Goal: Information Seeking & Learning: Understand process/instructions

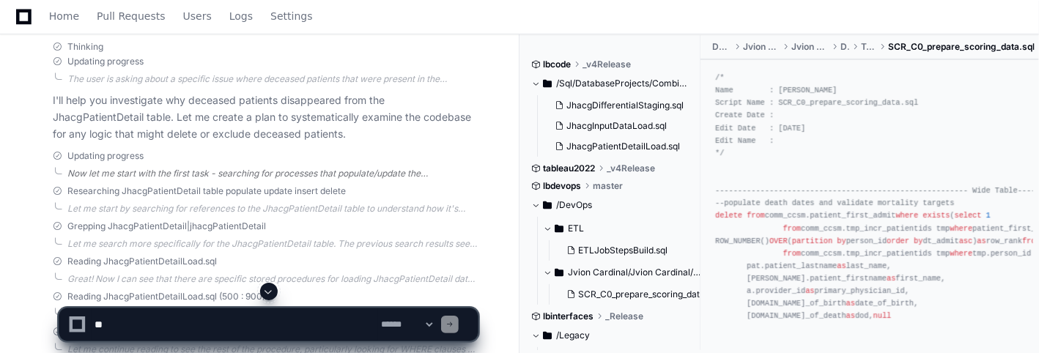
scroll to position [390, 0]
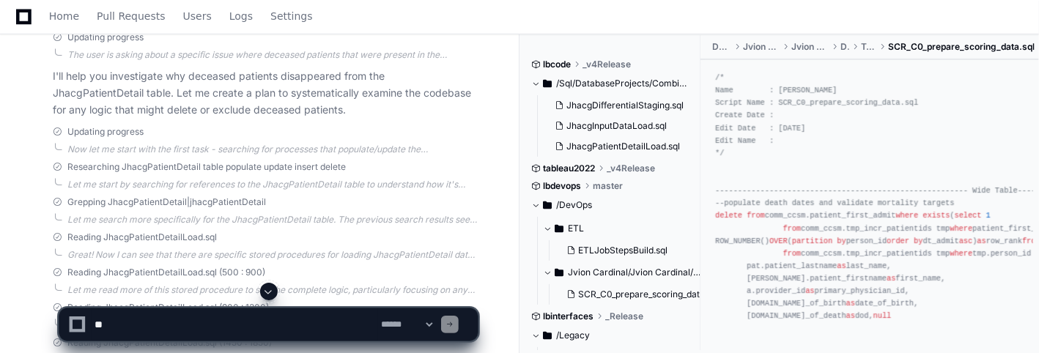
click at [202, 326] on textarea at bounding box center [235, 324] width 286 height 32
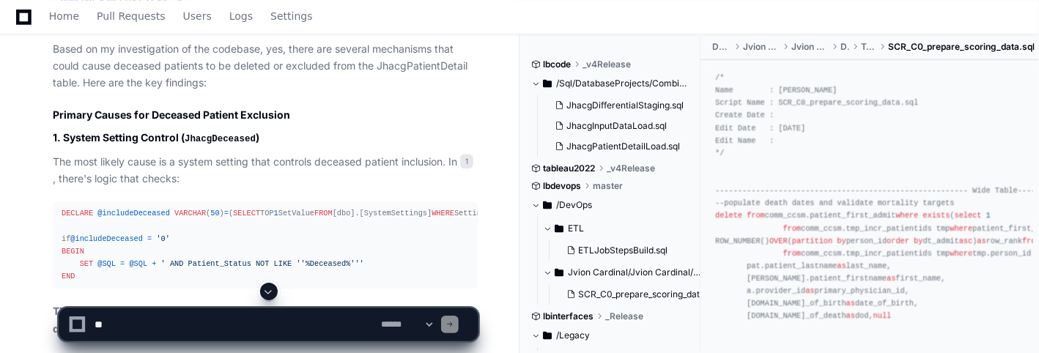
scroll to position [1465, 0]
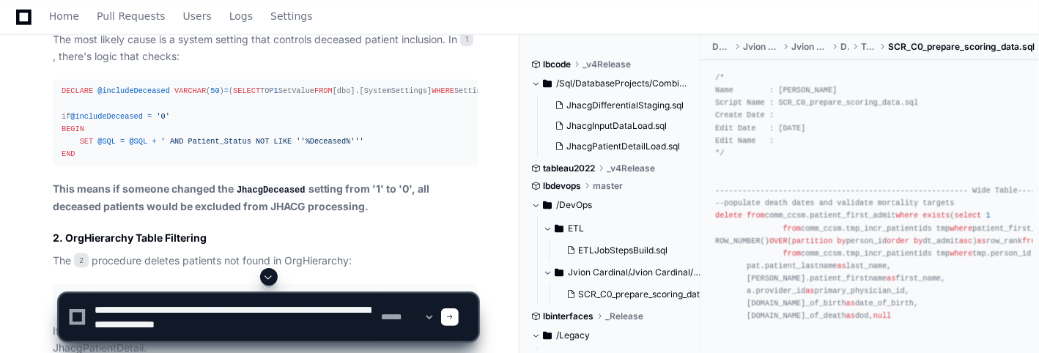
type textarea "**********"
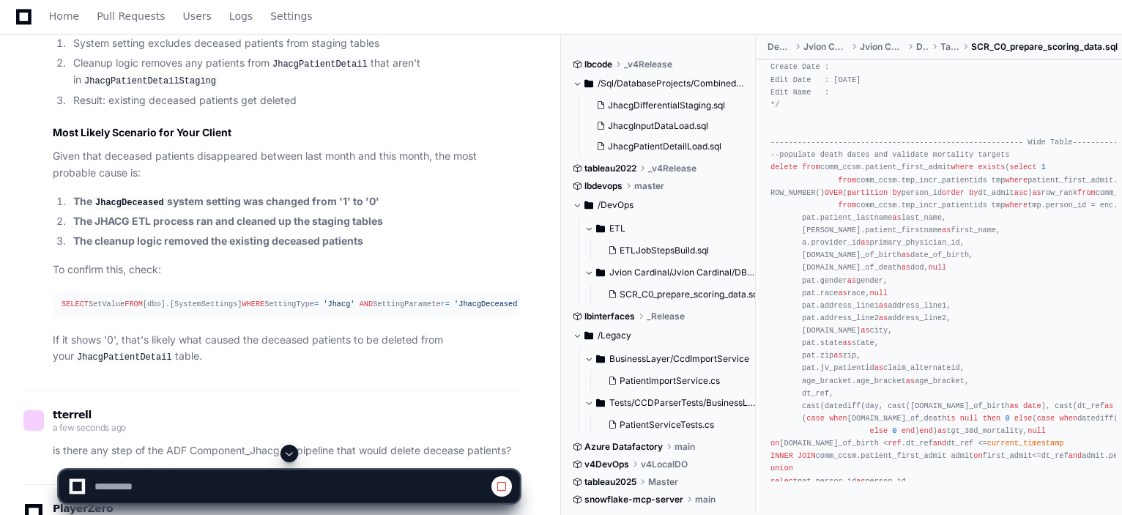
scroll to position [2958, 0]
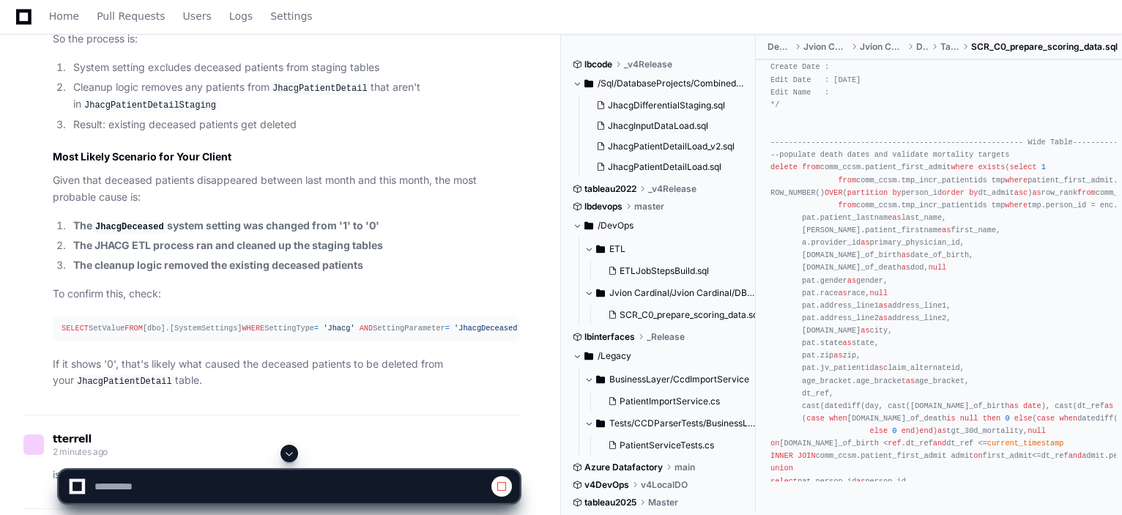
click at [189, 251] on strong "The JHACG ETL process ran and cleaned up the staging tables" at bounding box center [228, 245] width 310 height 12
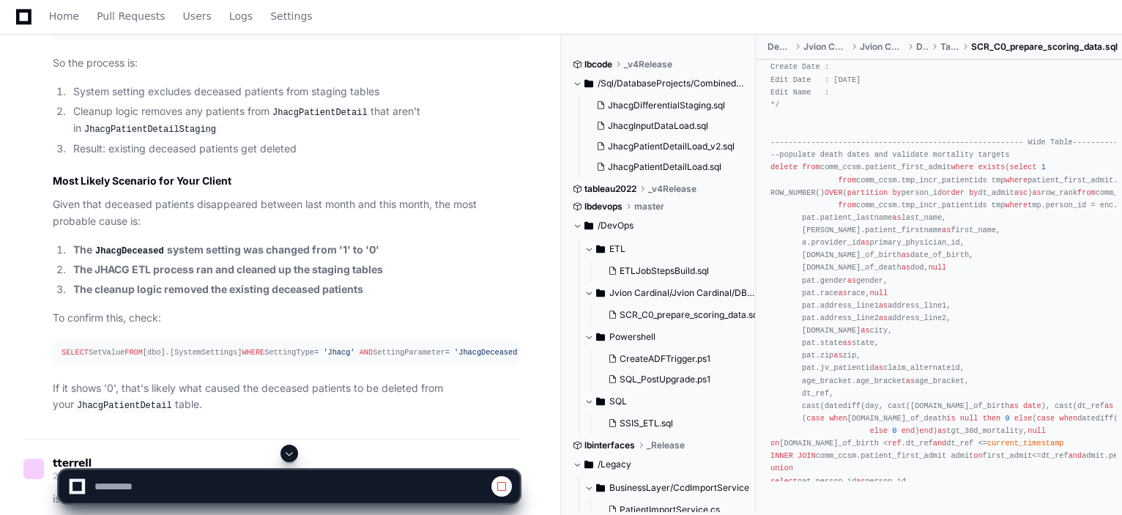
scroll to position [2983, 0]
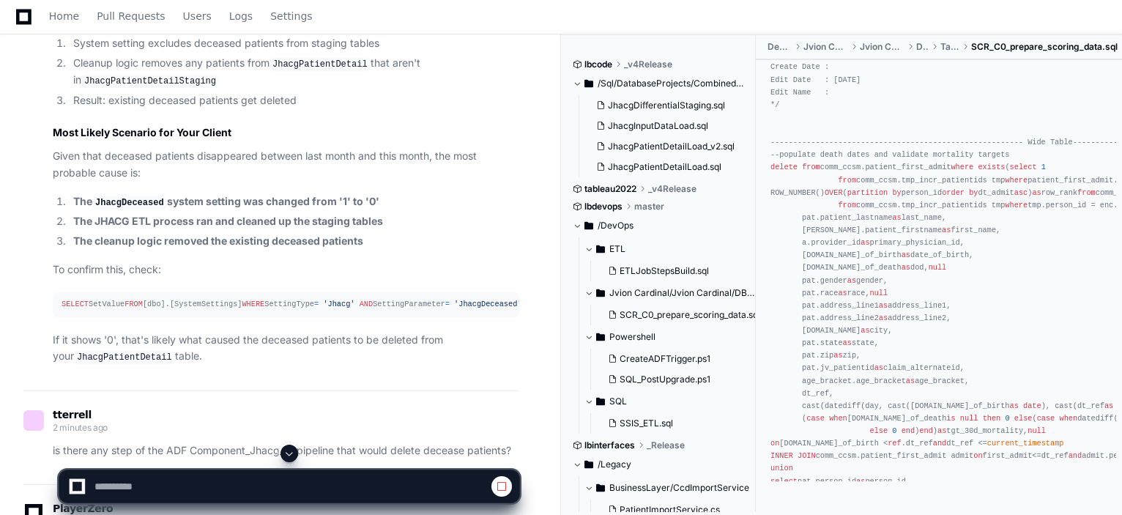
click at [236, 52] on li "System setting excludes deceased patients from staging tables" at bounding box center [294, 43] width 450 height 17
click at [175, 88] on code "JhacgPatientDetailStaging" at bounding box center [150, 81] width 138 height 13
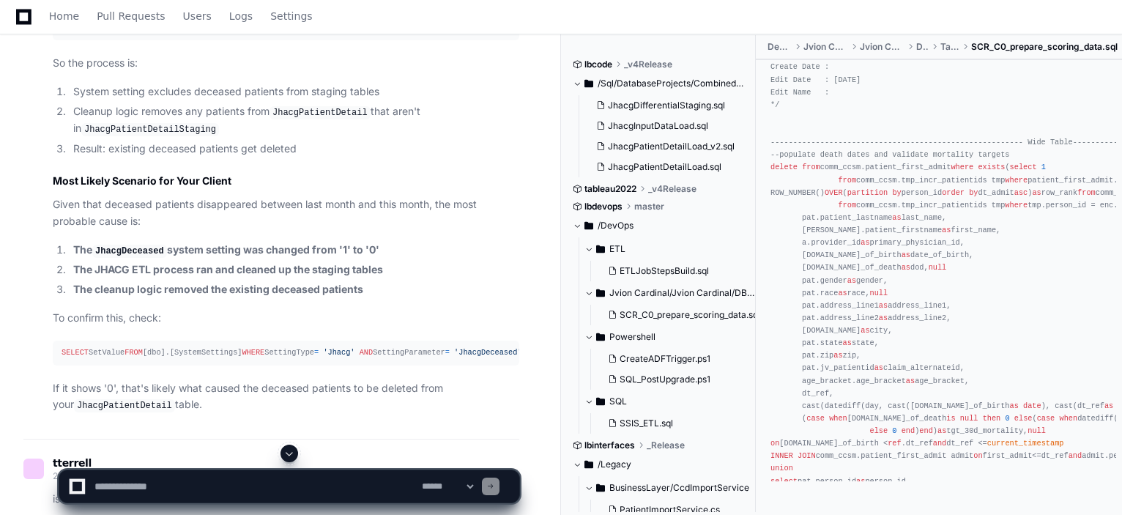
scroll to position [2909, 0]
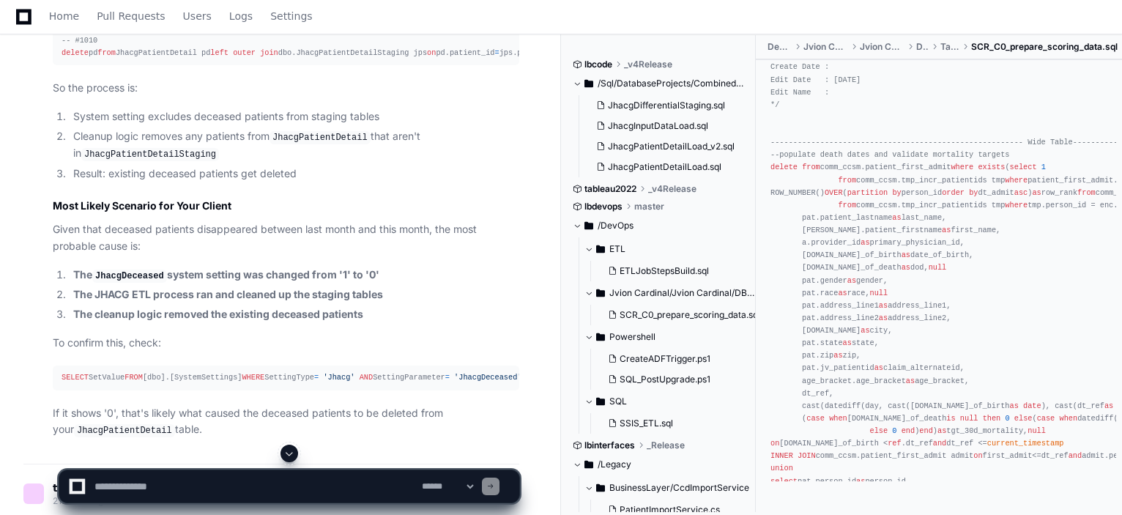
click at [177, 161] on code "JhacgPatientDetailStaging" at bounding box center [150, 154] width 138 height 13
click at [155, 59] on div "-- #1010 delete pd from JhacgPatientDetail pd left outer join dbo.JhacgPatientD…" at bounding box center [286, 46] width 449 height 25
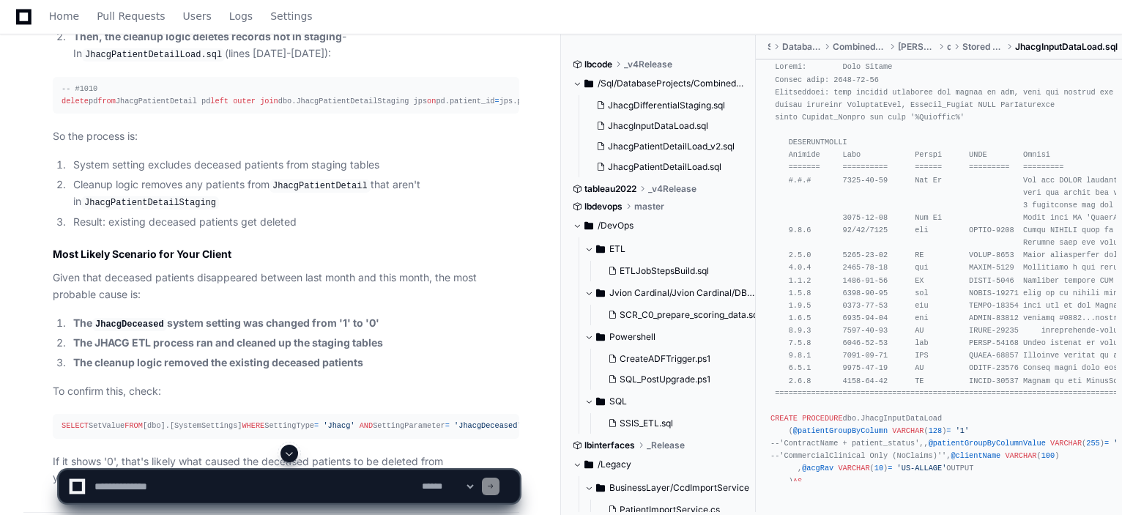
scroll to position [0, 0]
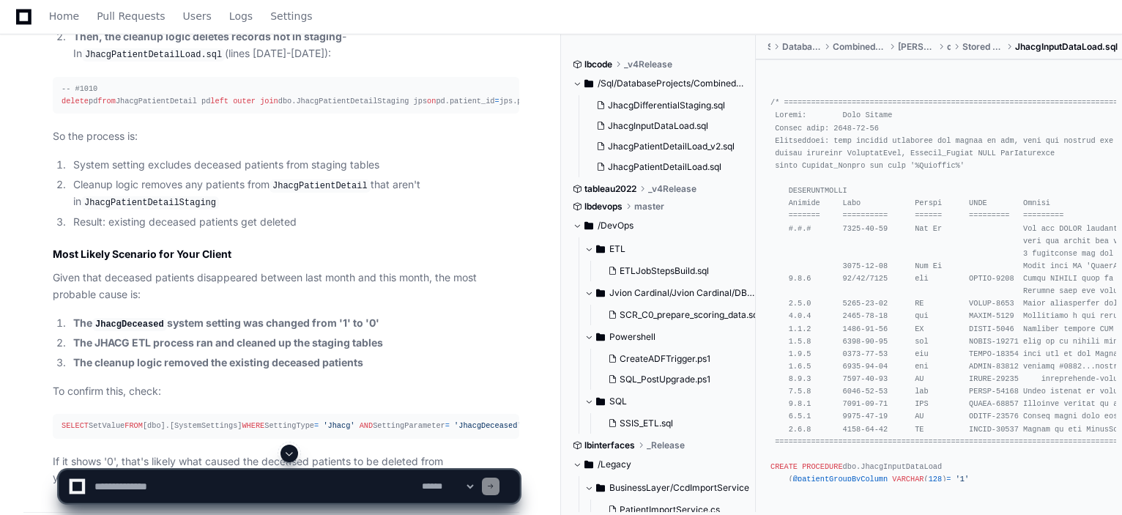
click at [392, 19] on span "1" at bounding box center [398, 11] width 13 height 15
click at [190, 108] on div "-- #1010 delete pd from JhacgPatientDetail pd left outer join dbo.JhacgPatientD…" at bounding box center [286, 95] width 449 height 25
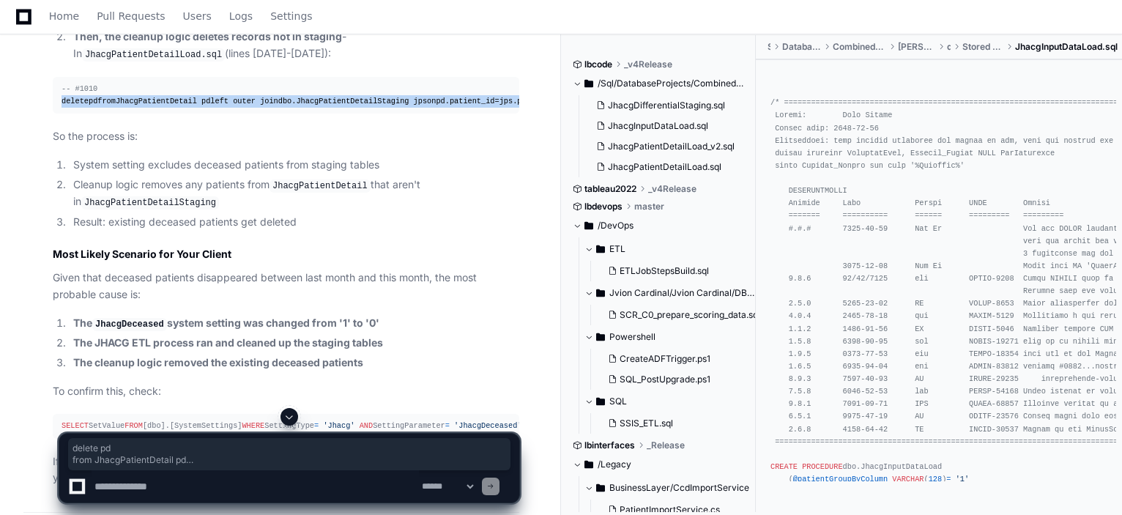
drag, startPoint x: 187, startPoint y: 204, endPoint x: 42, endPoint y: 160, distance: 151.3
click at [42, 160] on div "Thinking JhacgPatientDetailLoad.sql 2 JhacgInputDataLoad.sql 1 You're absolutel…" at bounding box center [271, 118] width 496 height 737
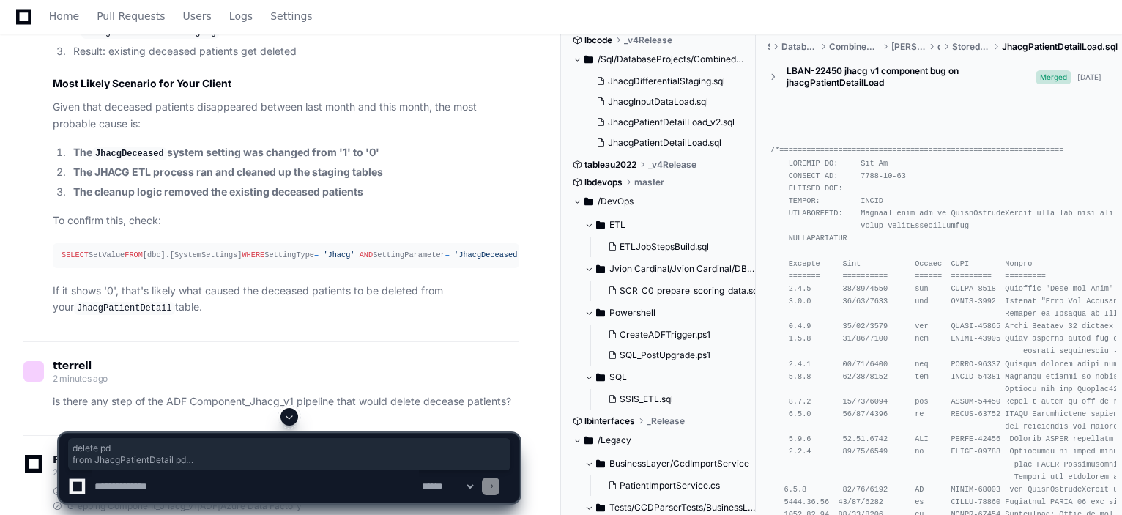
scroll to position [3129, 0]
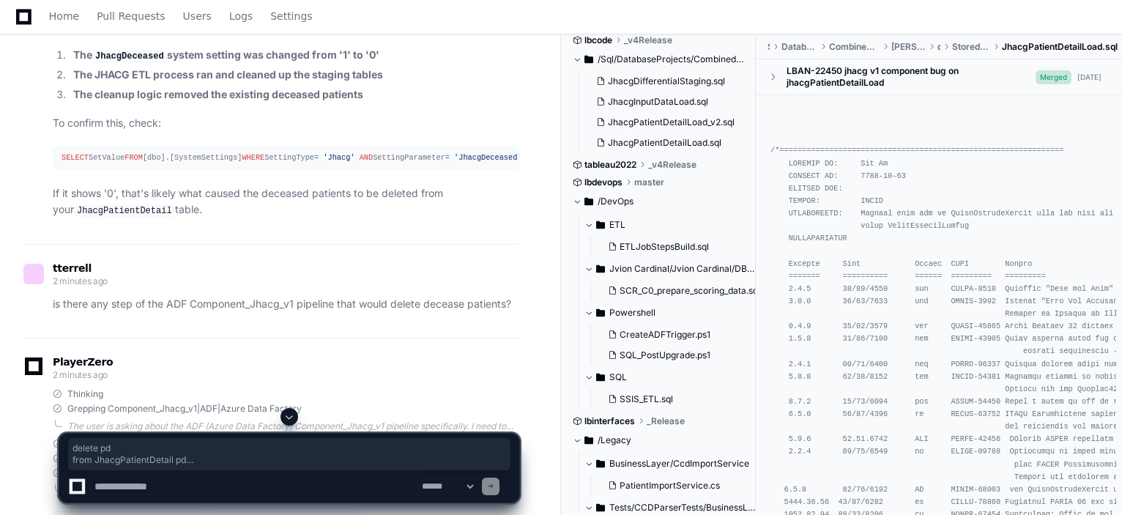
click at [178, 352] on textarea at bounding box center [255, 486] width 327 height 32
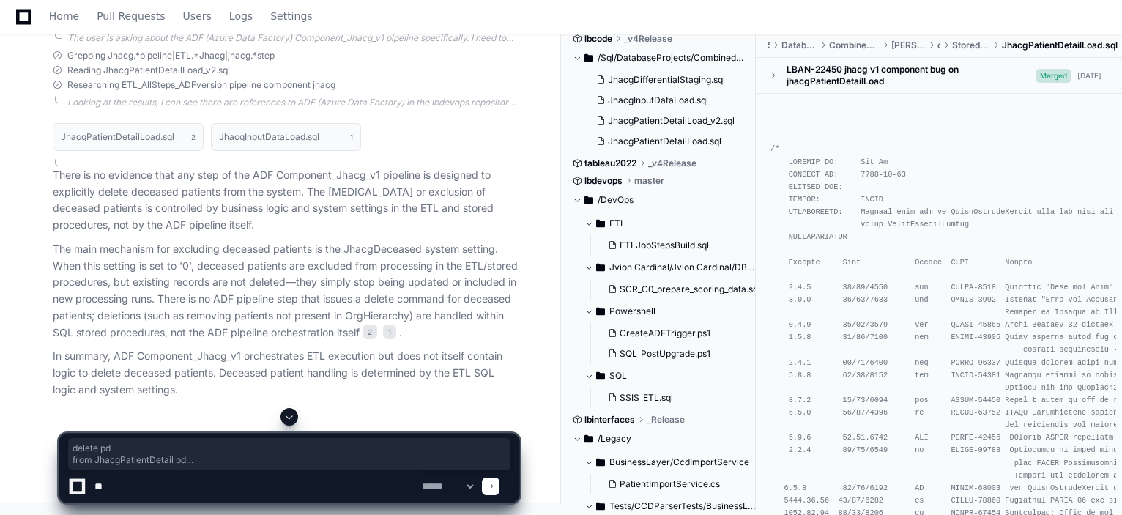
scroll to position [3629, 0]
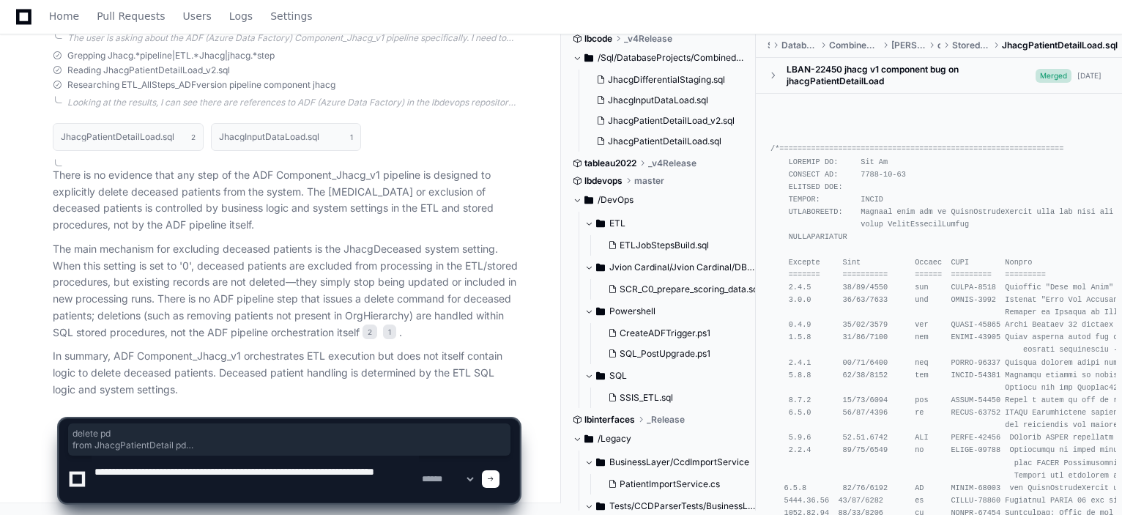
type textarea "**********"
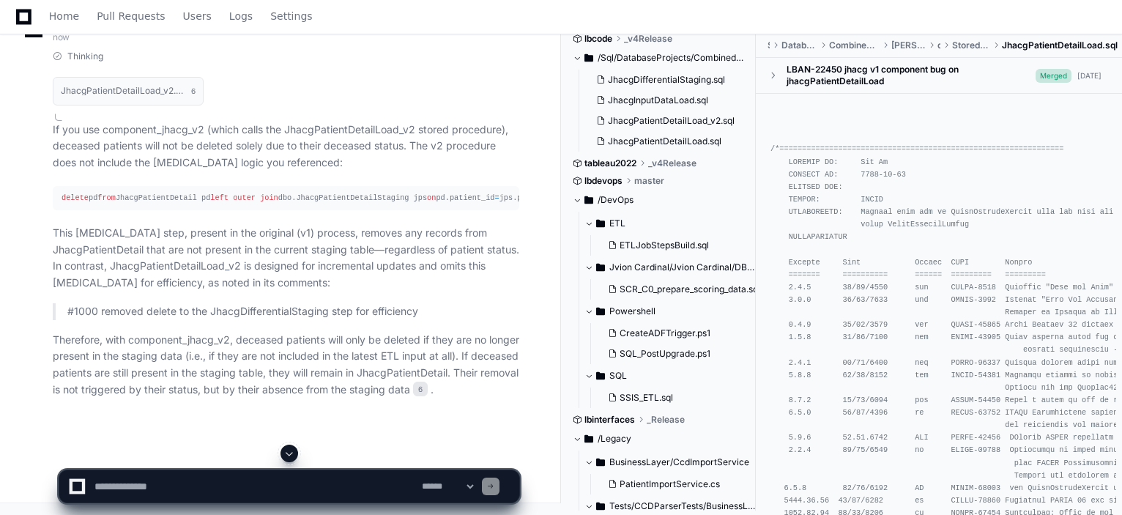
scroll to position [4167, 0]
click at [127, 352] on textarea at bounding box center [255, 486] width 327 height 32
